Goal: Task Accomplishment & Management: Manage account settings

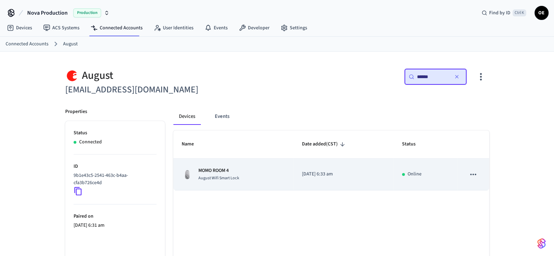
click at [226, 170] on p "MOMO ROOM 4" at bounding box center [218, 170] width 41 height 7
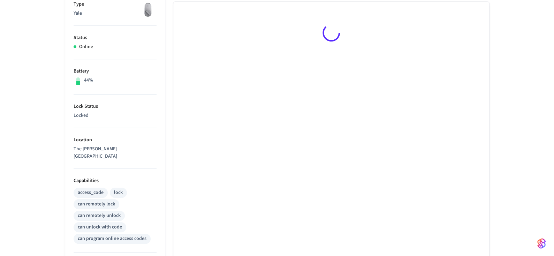
scroll to position [35, 0]
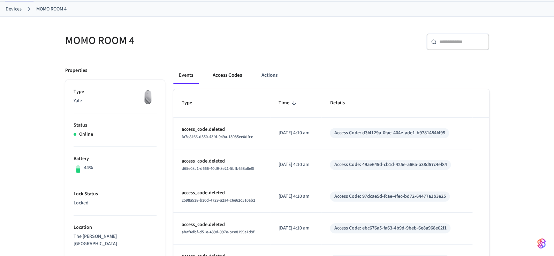
click at [228, 77] on button "Access Codes" at bounding box center [227, 75] width 40 height 17
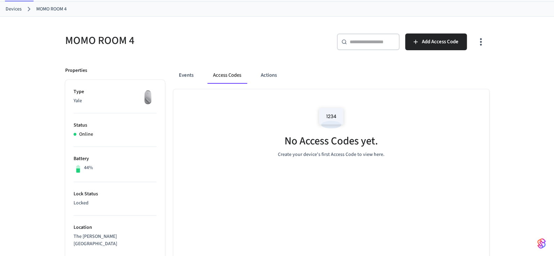
click at [276, 132] on div "No Access Codes yet. Create your device's first Access Code to view here." at bounding box center [331, 130] width 316 height 83
click at [327, 117] on img at bounding box center [330, 118] width 31 height 30
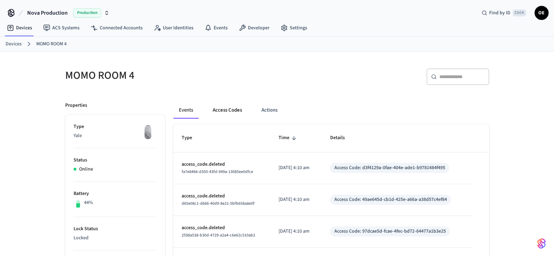
click at [243, 106] on button "Access Codes" at bounding box center [227, 110] width 40 height 17
